Goal: Task Accomplishment & Management: Use online tool/utility

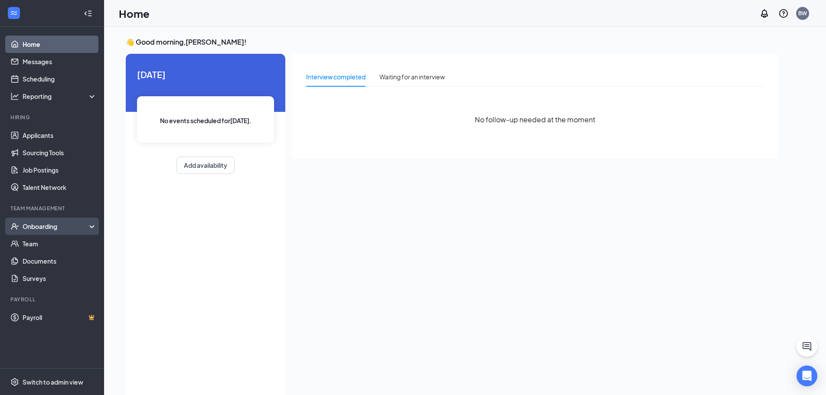
click at [43, 228] on div "Onboarding" at bounding box center [56, 226] width 67 height 9
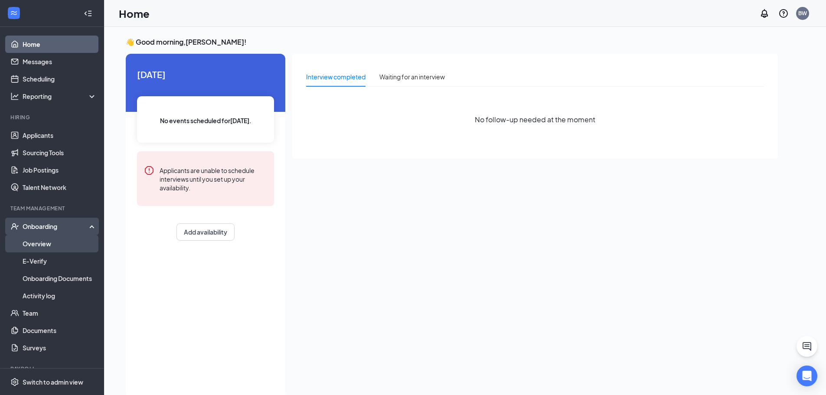
click at [39, 251] on link "Overview" at bounding box center [60, 243] width 74 height 17
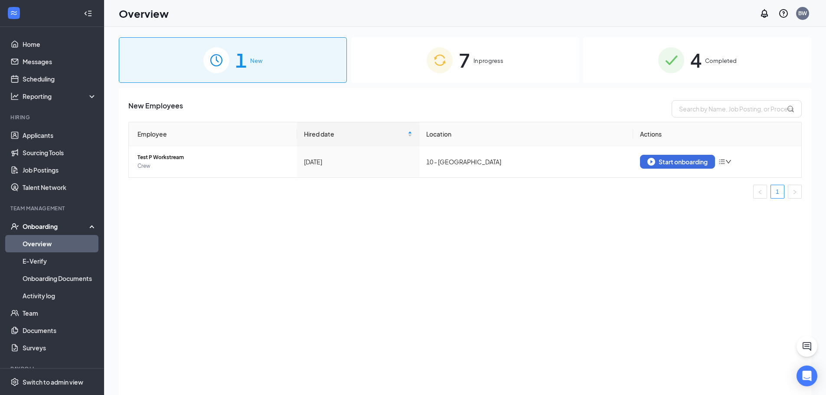
click at [500, 59] on span "In progress" at bounding box center [489, 60] width 30 height 9
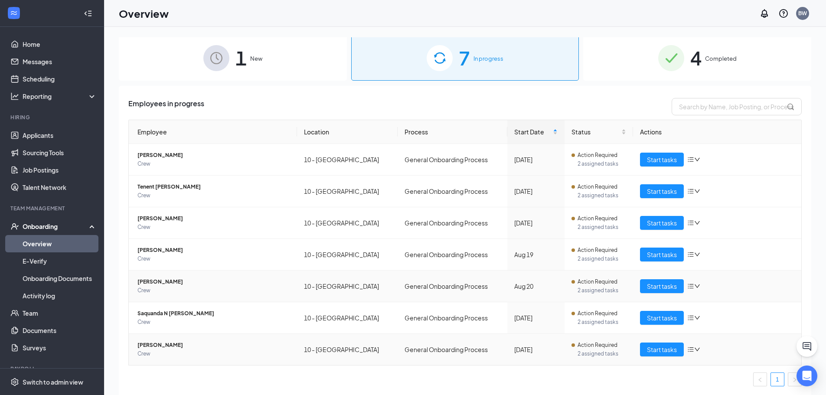
scroll to position [3, 0]
click at [689, 349] on icon "bars" at bounding box center [691, 349] width 7 height 7
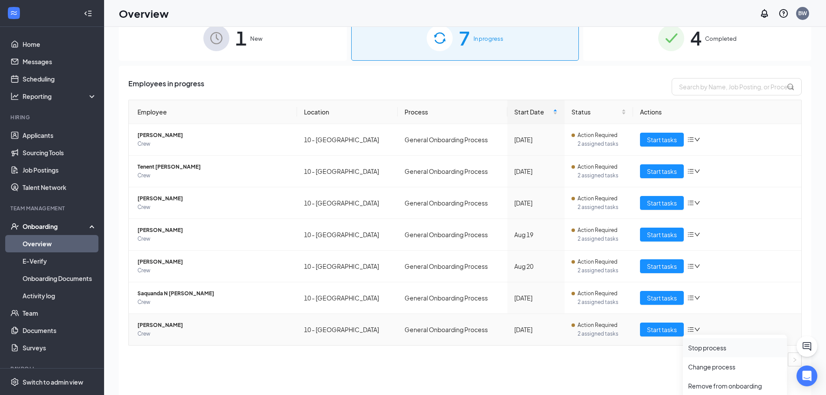
scroll to position [39, 0]
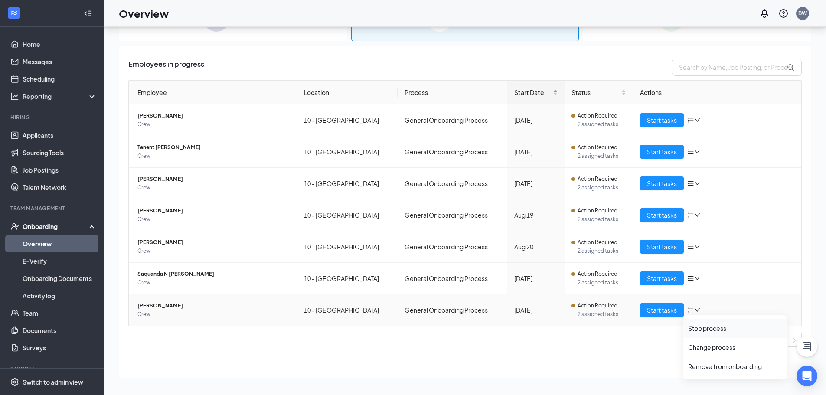
click at [714, 330] on div "Stop process" at bounding box center [735, 328] width 94 height 9
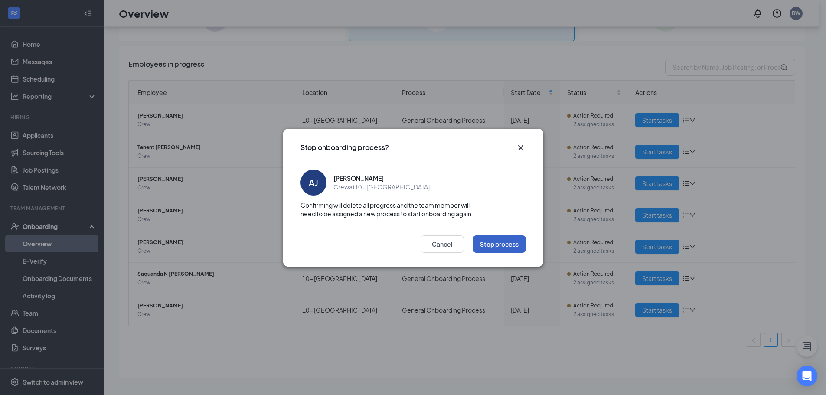
click at [500, 243] on button "Stop process" at bounding box center [499, 244] width 53 height 17
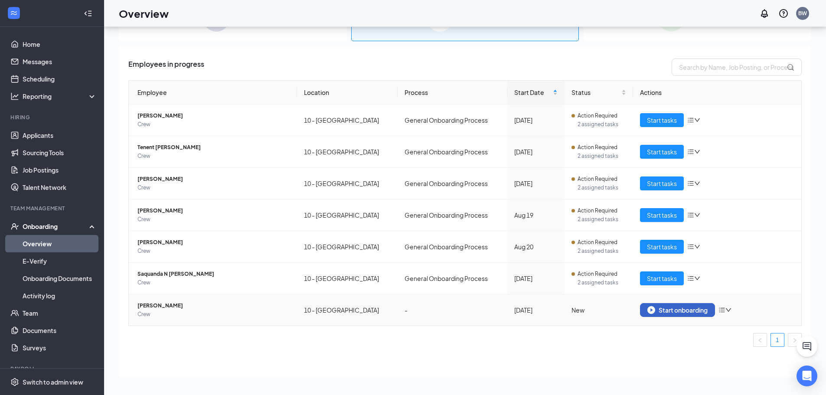
click at [678, 311] on div "Start onboarding" at bounding box center [678, 310] width 60 height 8
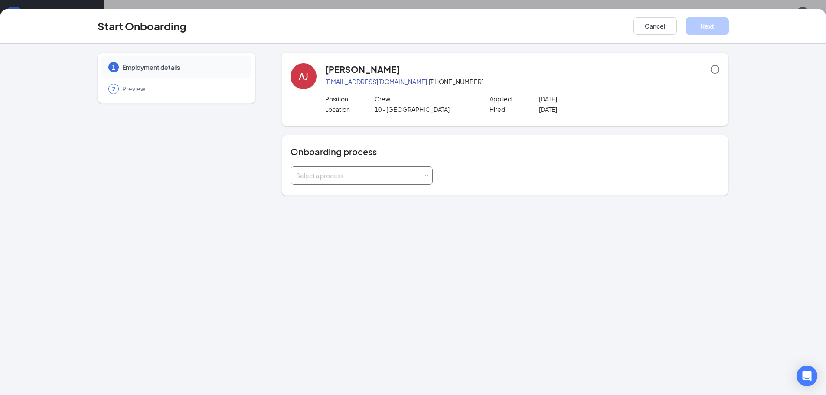
click at [330, 175] on div "Select a process" at bounding box center [359, 175] width 127 height 9
click at [327, 194] on span "General Onboarding Process" at bounding box center [335, 194] width 83 height 8
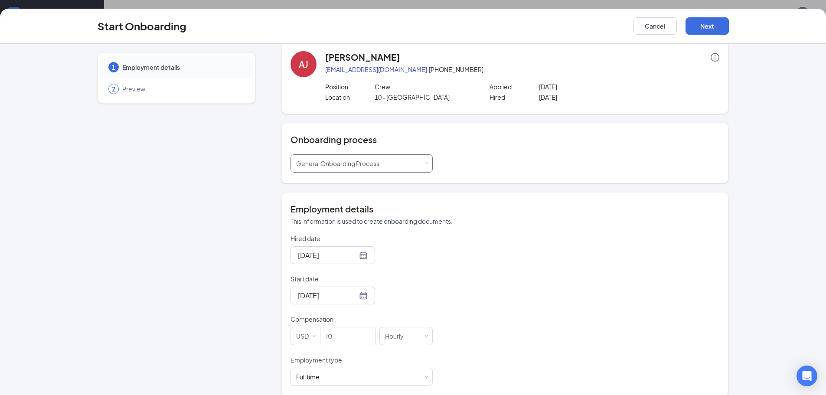
scroll to position [23, 0]
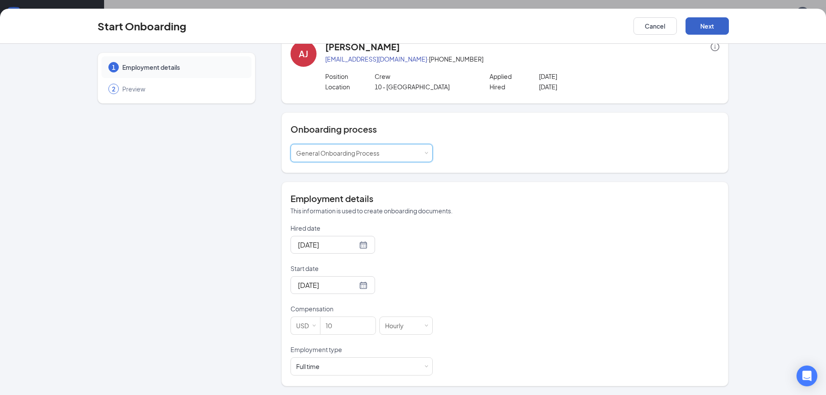
click at [697, 28] on button "Next" at bounding box center [707, 25] width 43 height 17
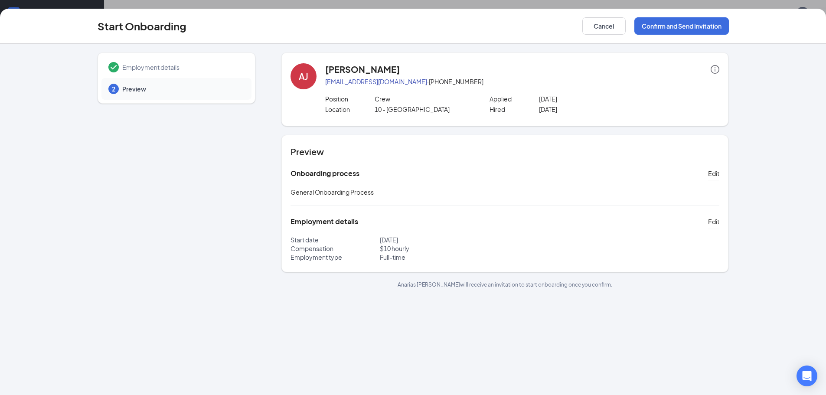
scroll to position [0, 0]
click at [671, 21] on button "Confirm and Send Invitation" at bounding box center [682, 25] width 95 height 17
